Goal: Navigation & Orientation: Understand site structure

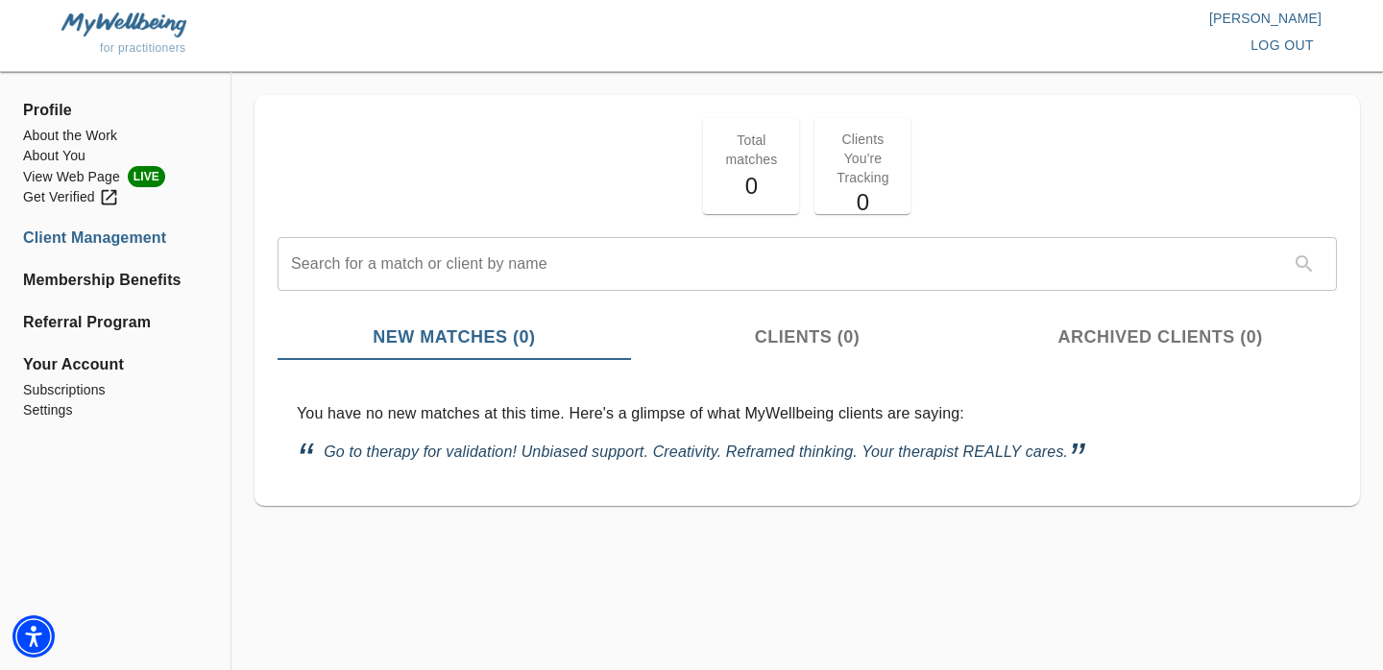
click at [116, 242] on li "Client Management" at bounding box center [115, 238] width 184 height 23
click at [118, 282] on li "Membership Benefits" at bounding box center [115, 280] width 184 height 23
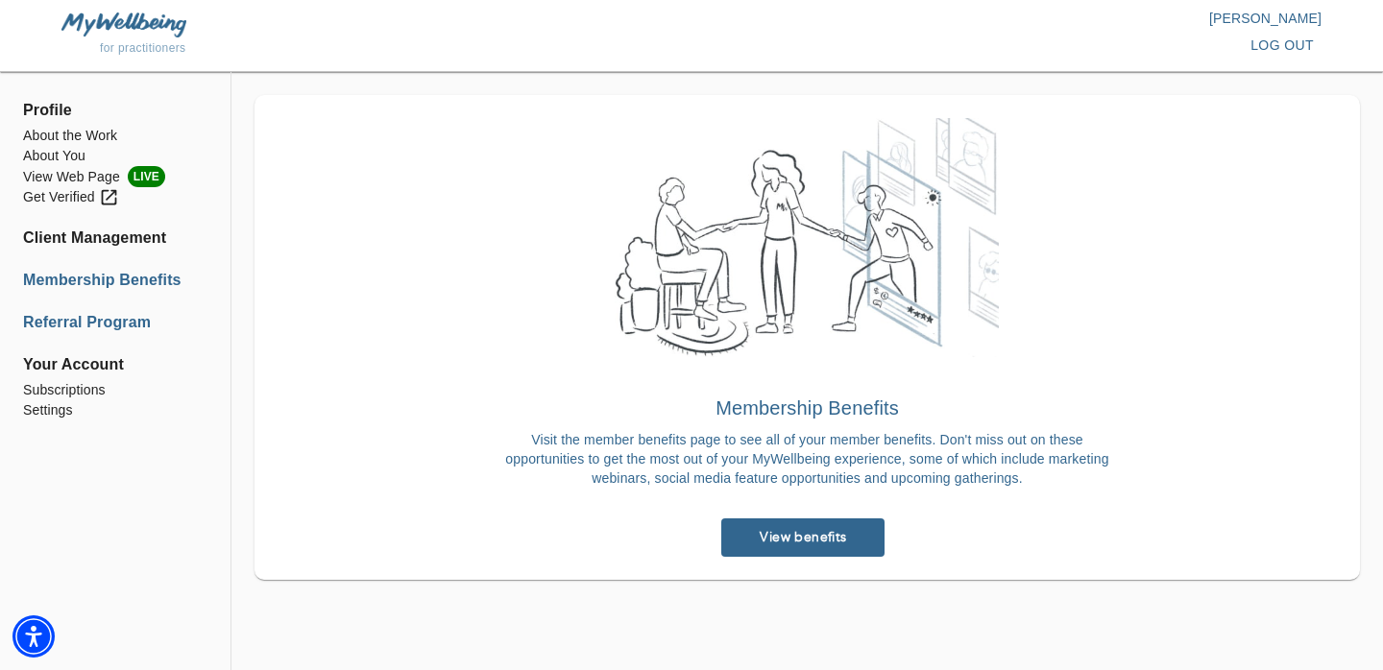
click at [113, 324] on li "Referral Program" at bounding box center [115, 322] width 184 height 23
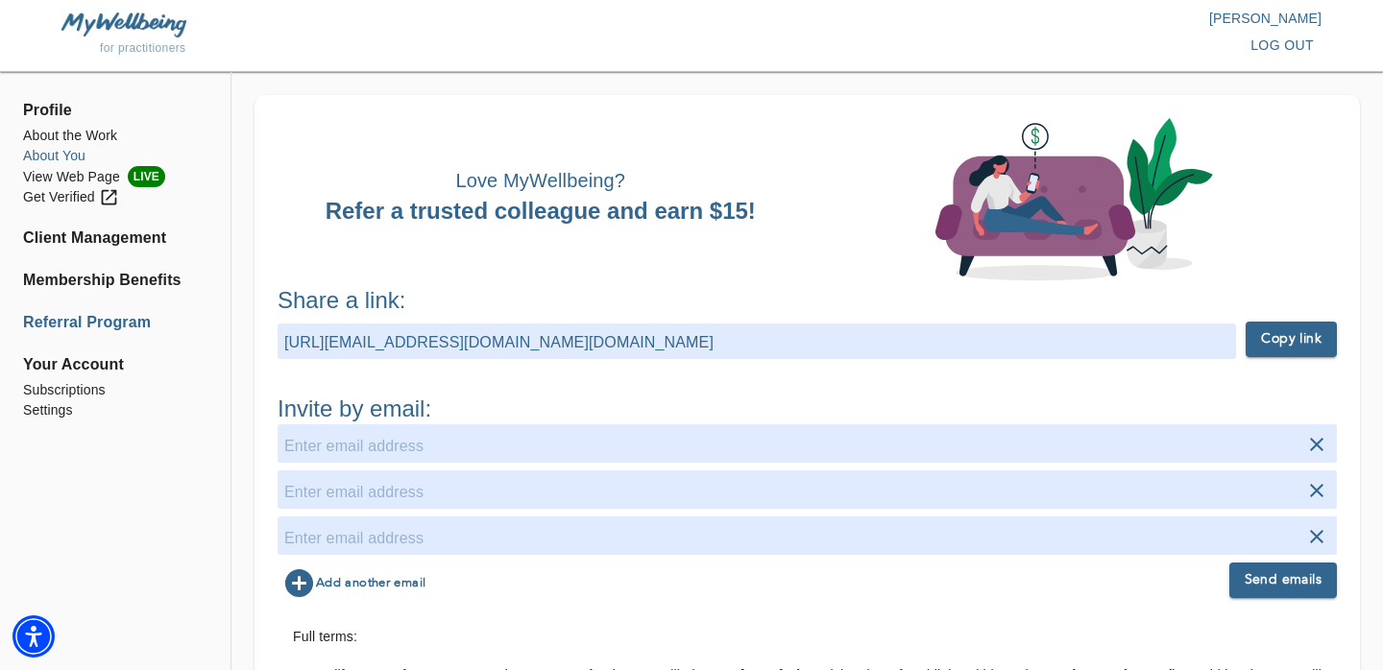
click at [72, 153] on li "About You" at bounding box center [115, 156] width 184 height 20
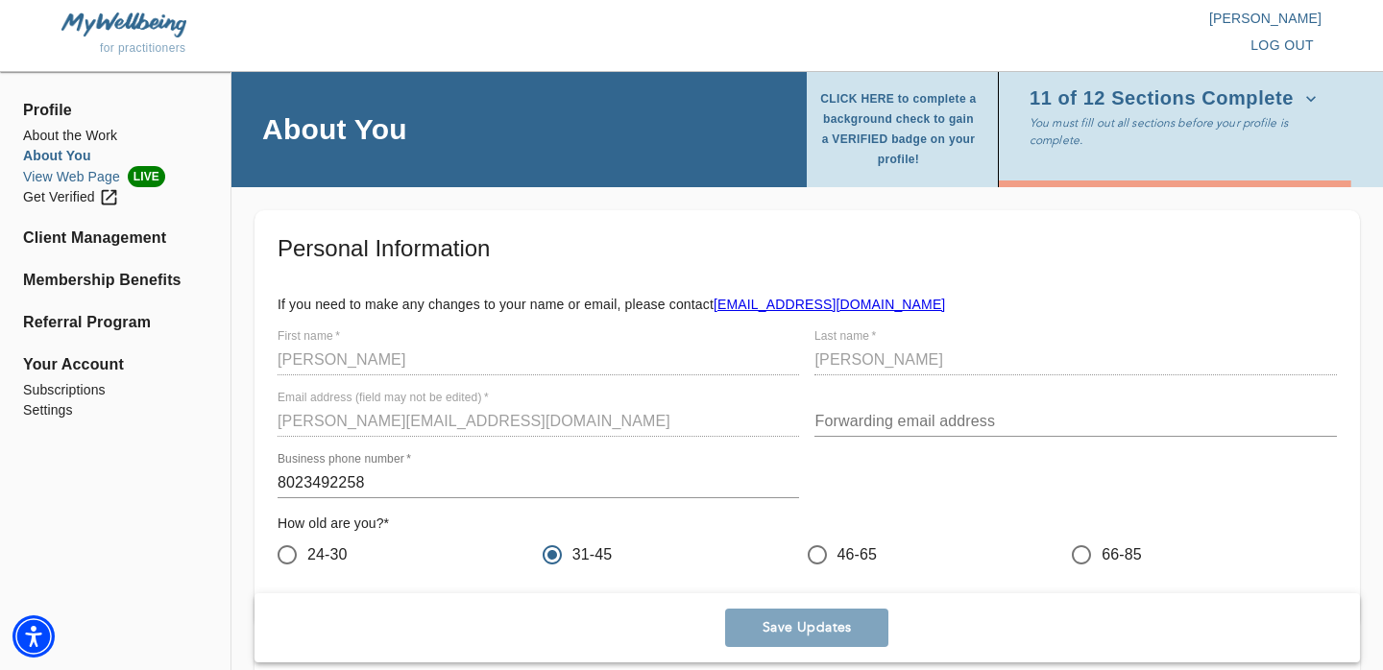
click at [68, 175] on li "View Web Page LIVE" at bounding box center [115, 176] width 184 height 21
